Goal: Task Accomplishment & Management: Manage account settings

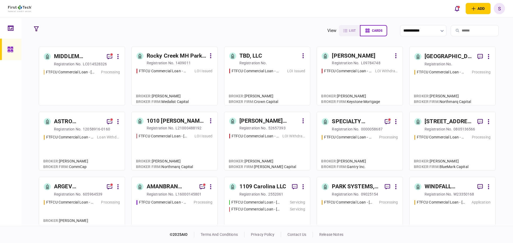
click at [84, 80] on div "FTFCU Commercial Loan - [STREET_ADDRESS][PERSON_NAME] Processing" at bounding box center [82, 84] width 76 height 31
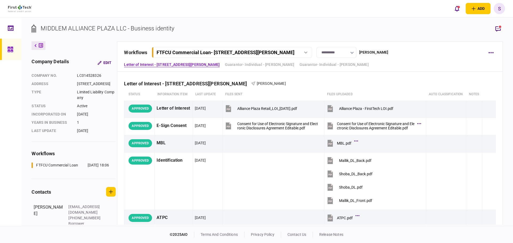
click at [11, 49] on icon at bounding box center [10, 49] width 6 height 6
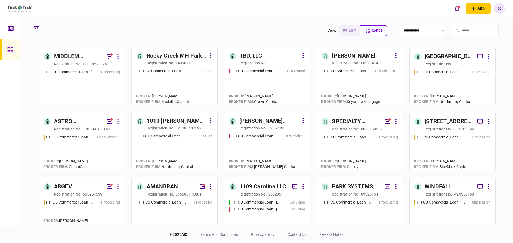
click at [267, 72] on div "FTFCU Commercial Loan - [STREET_ADDRESS]" at bounding box center [256, 71] width 48 height 6
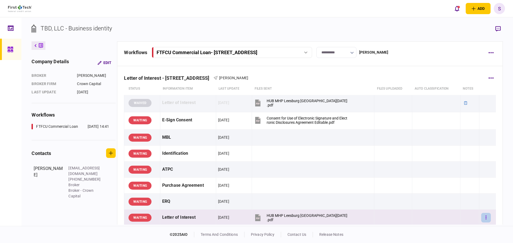
click at [481, 220] on button "button" at bounding box center [486, 218] width 10 height 10
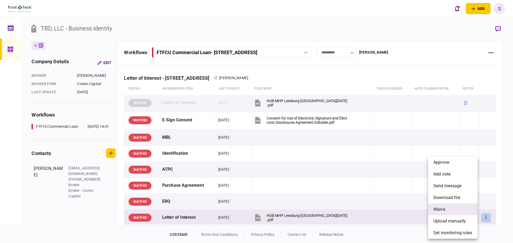
click at [452, 212] on li "waive" at bounding box center [452, 210] width 49 height 12
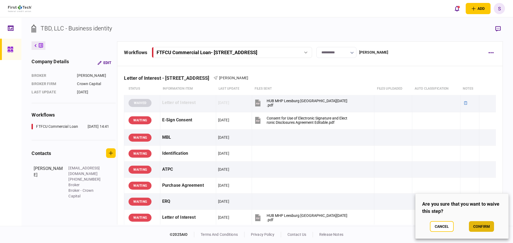
click at [480, 227] on button "confirm" at bounding box center [481, 226] width 25 height 11
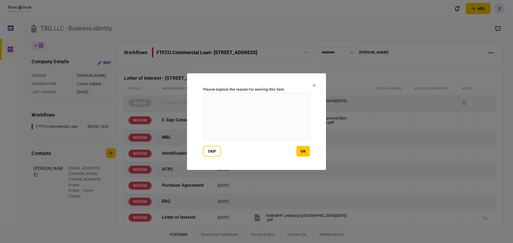
click at [225, 115] on textarea at bounding box center [256, 116] width 107 height 48
type textarea "**********"
click at [304, 152] on button "ok" at bounding box center [303, 151] width 14 height 11
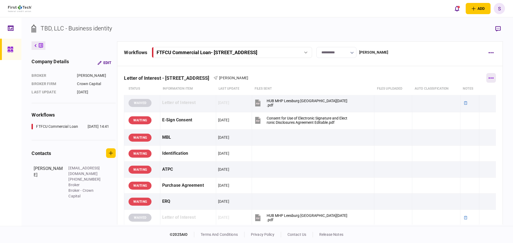
click at [486, 77] on button "button" at bounding box center [491, 78] width 10 height 10
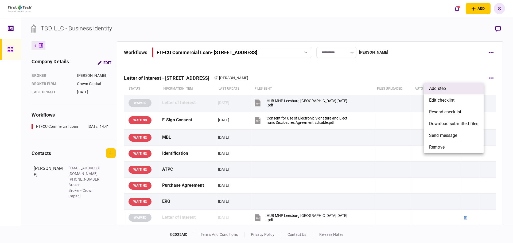
click at [466, 88] on li "add step" at bounding box center [453, 89] width 60 height 12
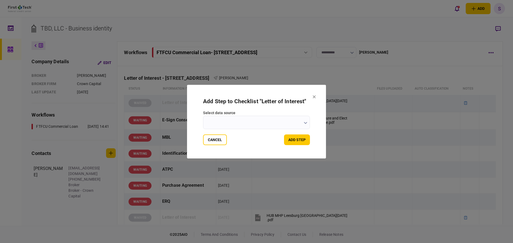
click at [304, 124] on button "button" at bounding box center [305, 123] width 3 height 4
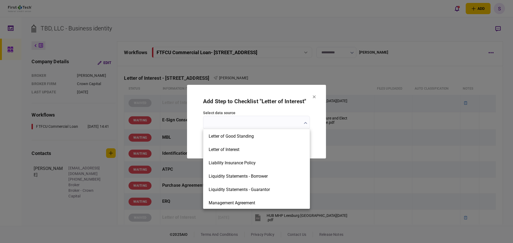
scroll to position [481, 0]
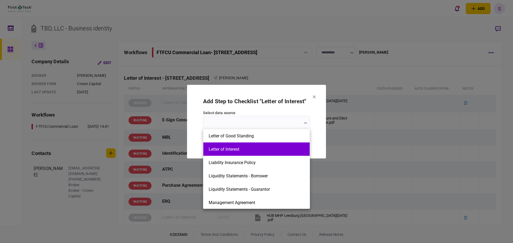
click at [241, 153] on li "Letter of Interest" at bounding box center [256, 149] width 106 height 13
type input "**********"
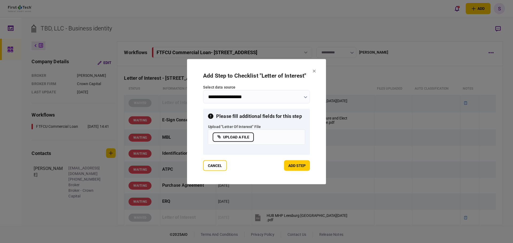
click at [241, 138] on label "upload a file" at bounding box center [233, 136] width 41 height 9
click at [0, 0] on input "upload a file" at bounding box center [0, 0] width 0 height 0
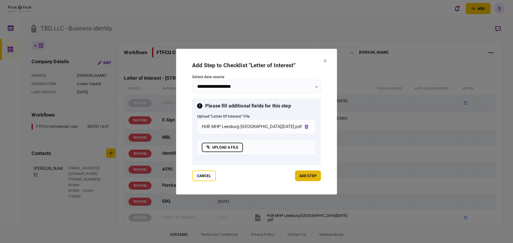
click at [300, 174] on button "add step" at bounding box center [308, 176] width 26 height 11
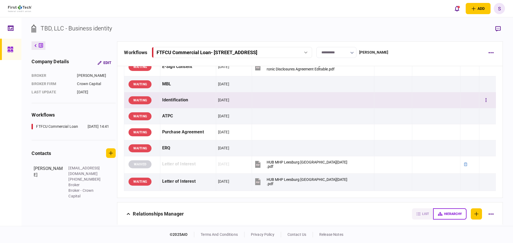
scroll to position [0, 0]
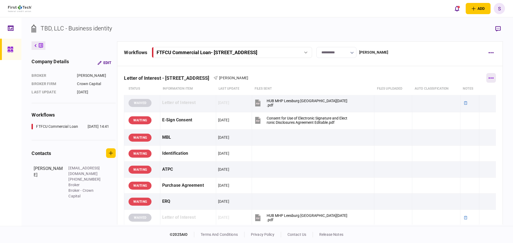
click at [490, 77] on button "button" at bounding box center [491, 78] width 10 height 10
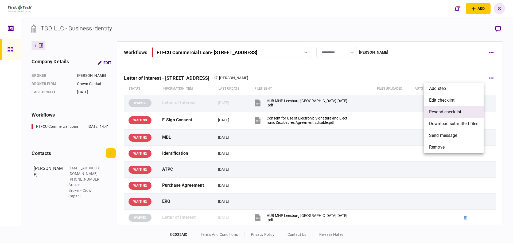
click at [456, 108] on li "resend checklist" at bounding box center [453, 112] width 60 height 12
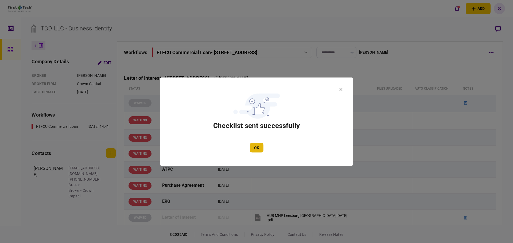
click at [253, 149] on button "OK" at bounding box center [257, 148] width 14 height 10
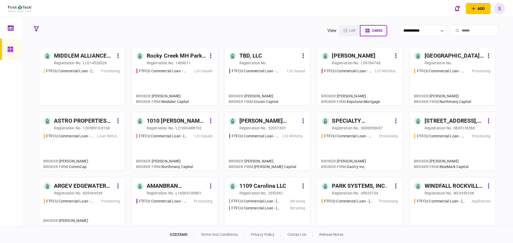
click at [174, 82] on div "FTFCU Commercial Loan - 987 Hwy 11 South Ellisville MS LOI Issued" at bounding box center [174, 84] width 76 height 32
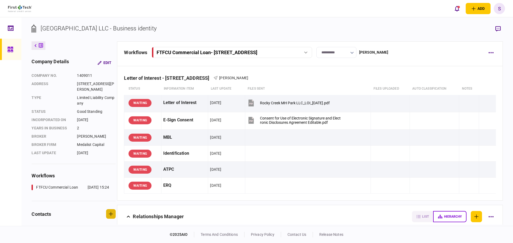
click at [109, 213] on button "button" at bounding box center [111, 214] width 10 height 10
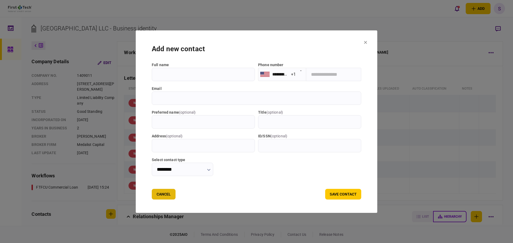
click at [159, 194] on button "Cancel" at bounding box center [164, 194] width 24 height 11
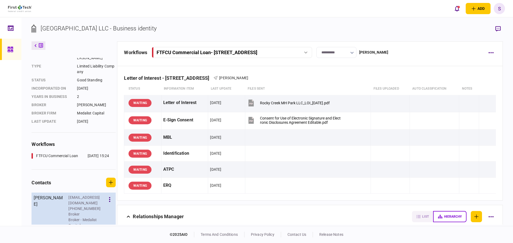
scroll to position [34, 0]
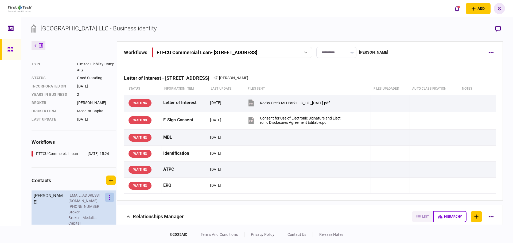
click at [110, 198] on icon "button" at bounding box center [109, 197] width 1 height 5
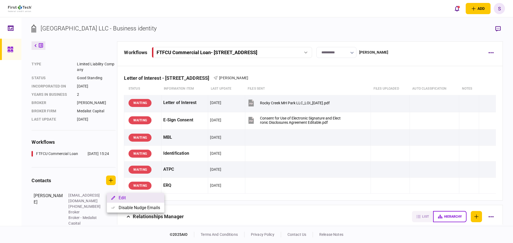
click at [118, 199] on button "Edit" at bounding box center [135, 198] width 57 height 10
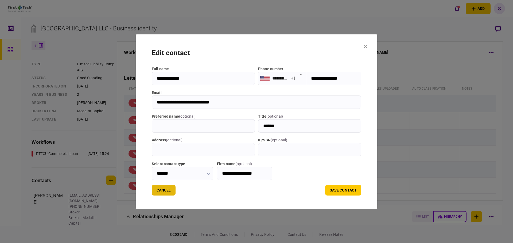
click at [159, 193] on button "Cancel" at bounding box center [164, 190] width 24 height 11
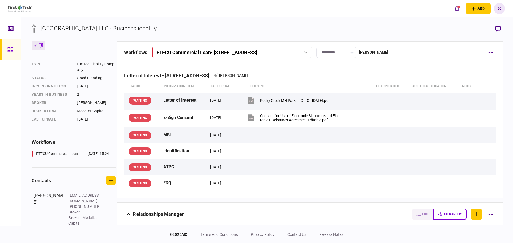
scroll to position [0, 0]
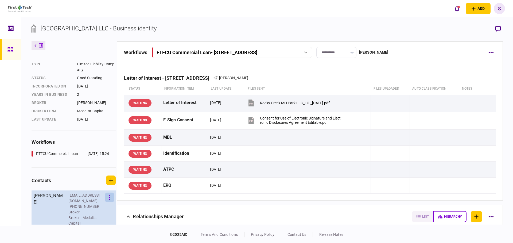
click at [113, 199] on button "button" at bounding box center [109, 198] width 9 height 10
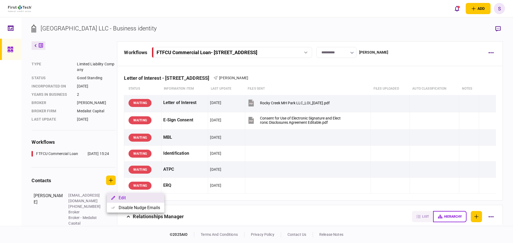
click at [126, 200] on button "Edit" at bounding box center [135, 198] width 57 height 10
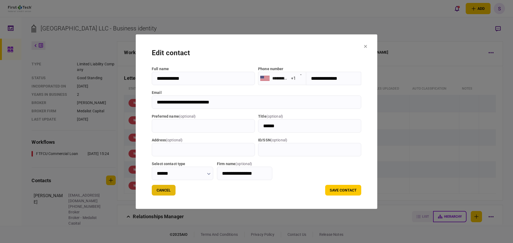
click at [159, 190] on button "Cancel" at bounding box center [164, 190] width 24 height 11
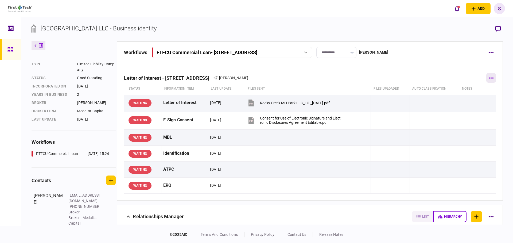
click at [489, 77] on icon "button" at bounding box center [490, 77] width 5 height 1
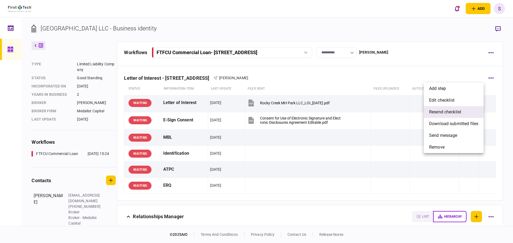
click at [458, 112] on span "resend checklist" at bounding box center [445, 112] width 32 height 6
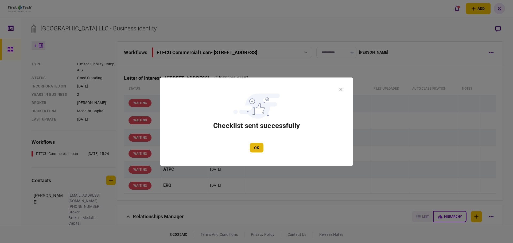
click at [258, 148] on button "OK" at bounding box center [257, 148] width 14 height 10
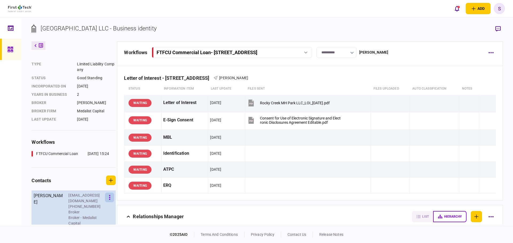
click at [109, 198] on button "button" at bounding box center [109, 198] width 9 height 10
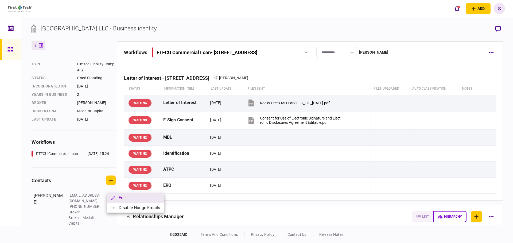
click at [124, 199] on button "Edit" at bounding box center [135, 198] width 57 height 10
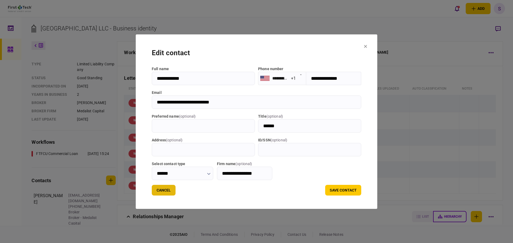
click at [157, 189] on button "Cancel" at bounding box center [164, 190] width 24 height 11
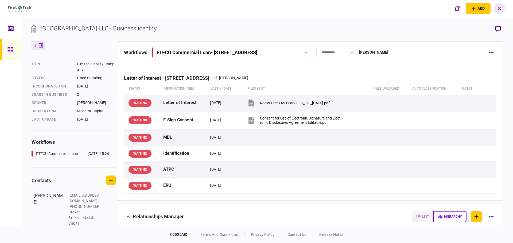
click at [17, 180] on div at bounding box center [10, 121] width 21 height 209
click at [13, 146] on div at bounding box center [10, 121] width 21 height 209
click at [10, 53] on div at bounding box center [11, 49] width 9 height 21
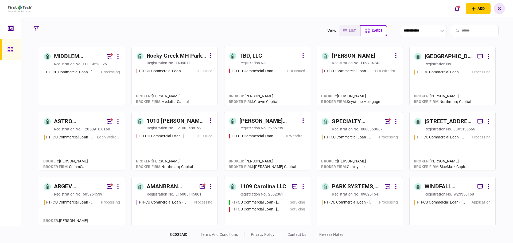
click at [18, 126] on div at bounding box center [10, 121] width 21 height 209
